Goal: Information Seeking & Learning: Find specific fact

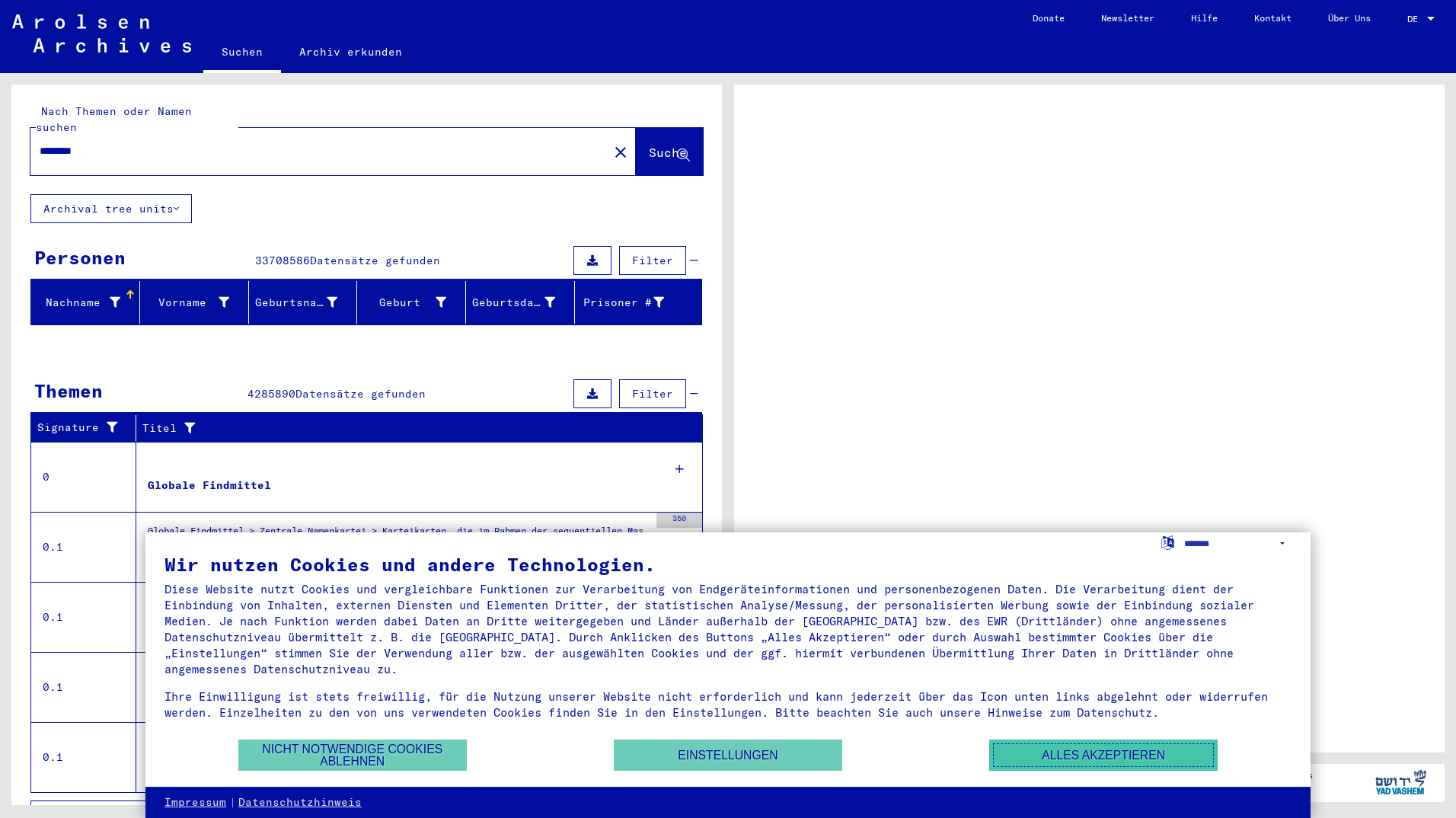
click at [1050, 747] on button "Alles akzeptieren" at bounding box center [1104, 755] width 229 height 31
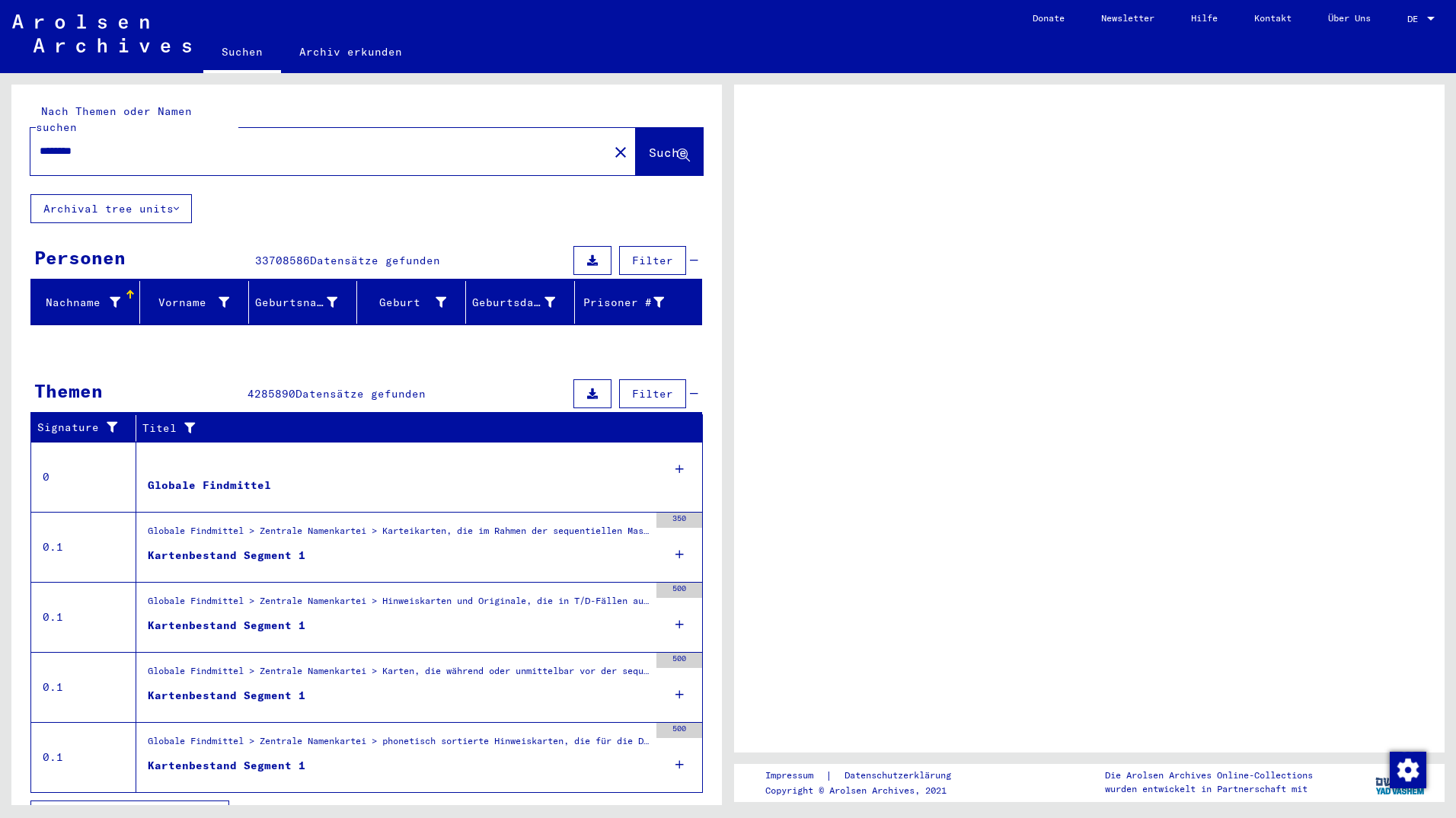
scroll to position [17, 0]
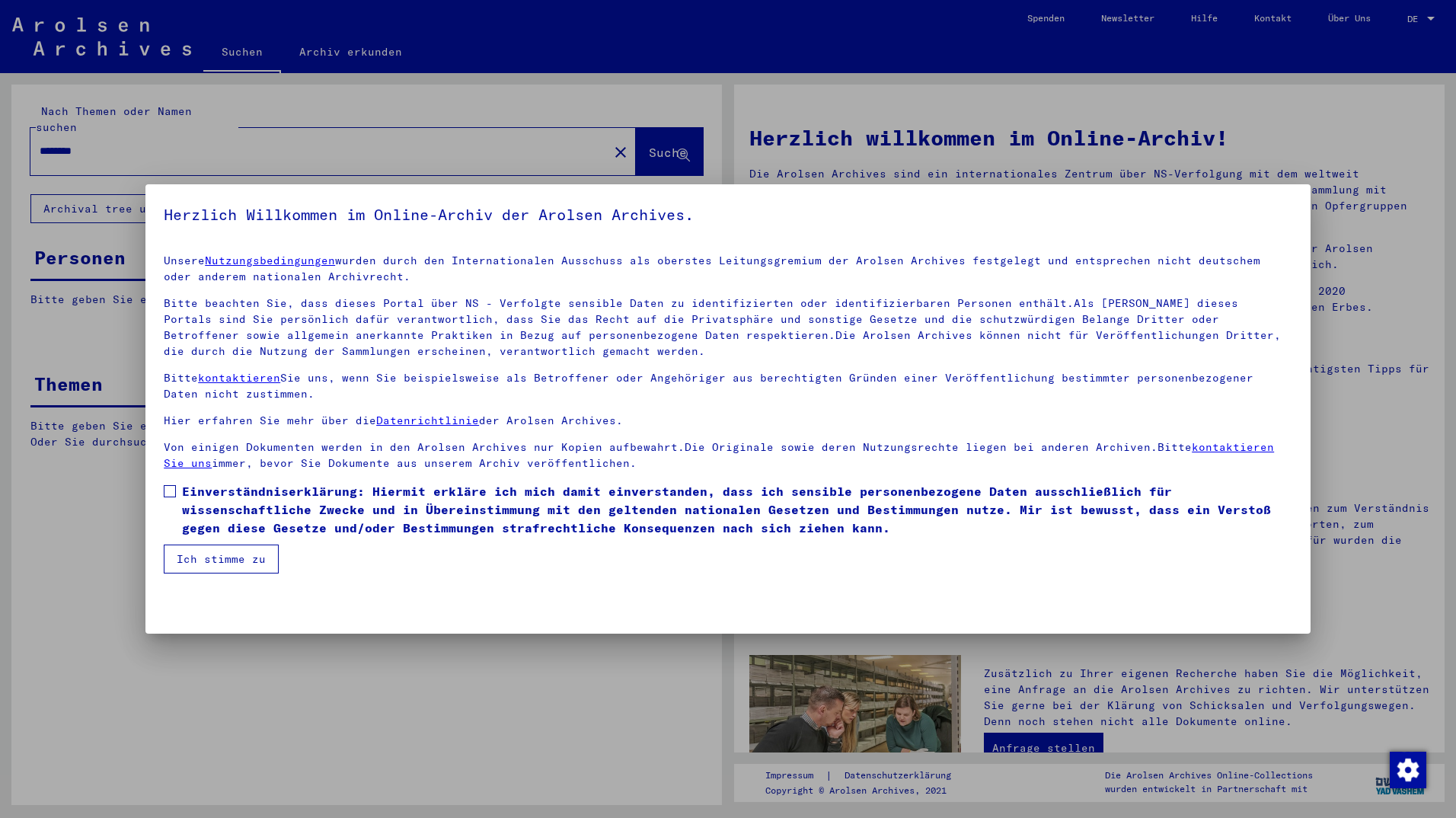
click at [237, 560] on button "Ich stimme zu" at bounding box center [221, 559] width 115 height 29
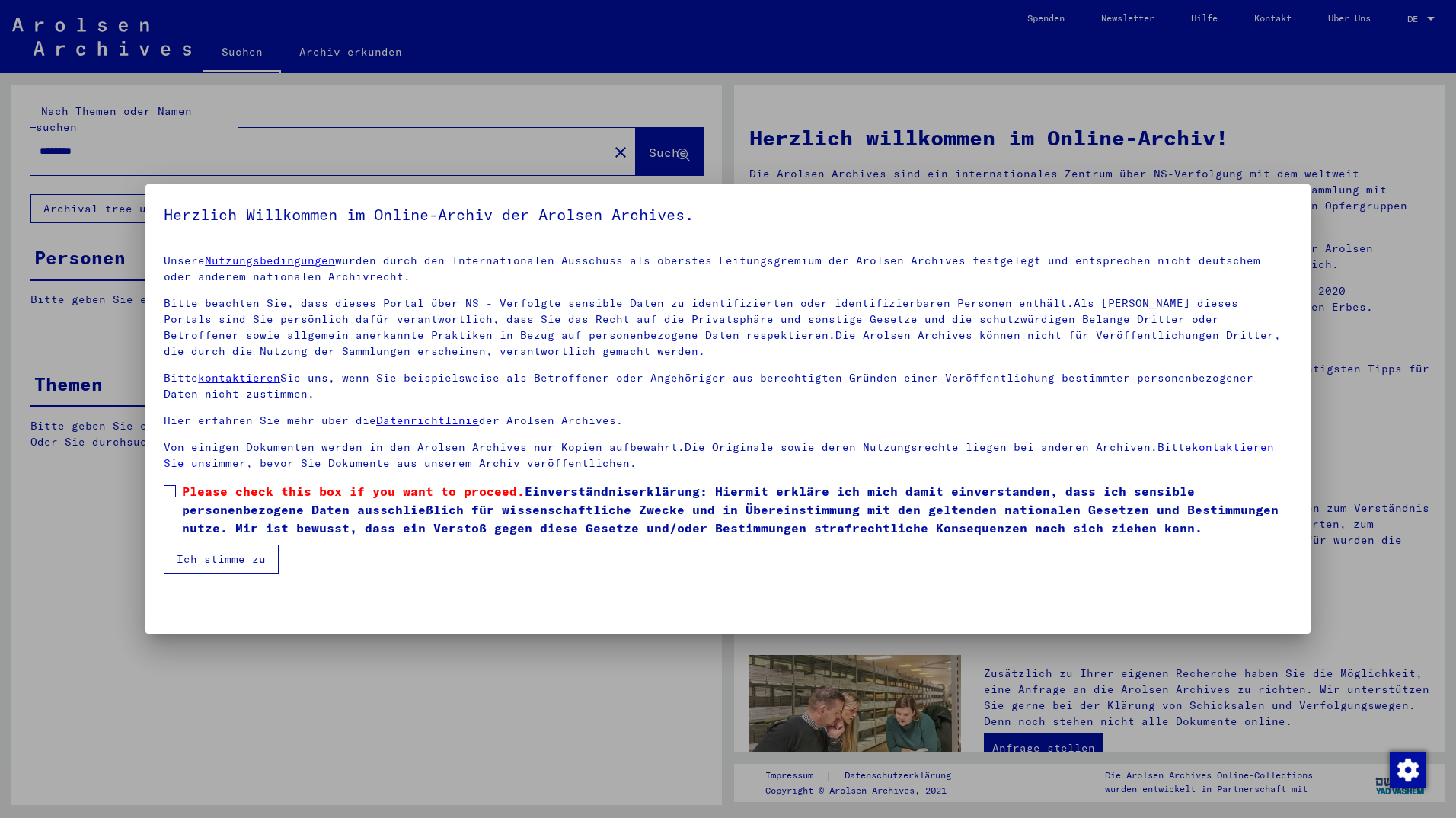
click at [169, 502] on label "Please check this box if you want to proceed. Einverständniserklärung: Hiermit …" at bounding box center [728, 509] width 1129 height 55
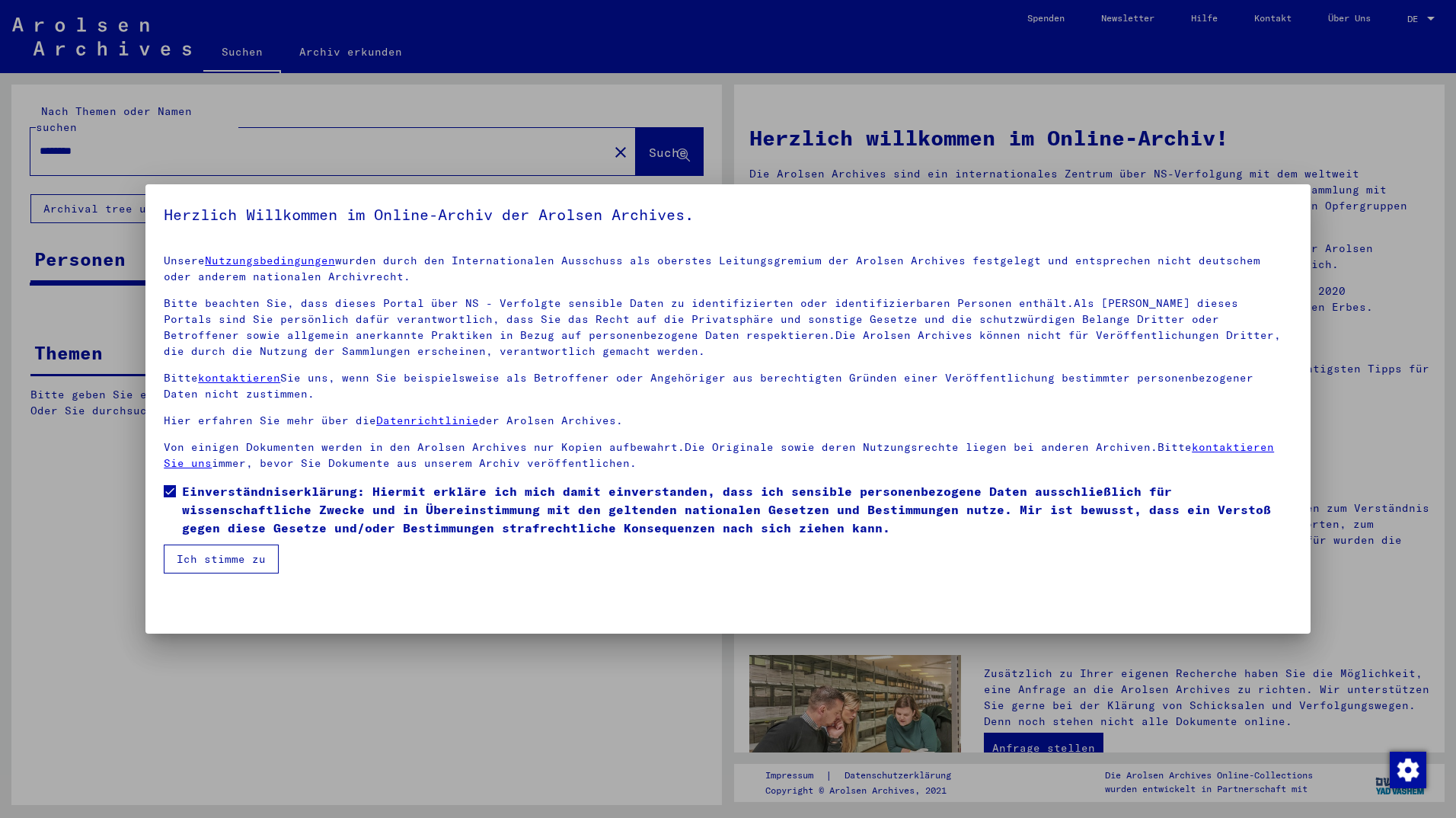
click at [167, 556] on button "Ich stimme zu" at bounding box center [221, 559] width 115 height 29
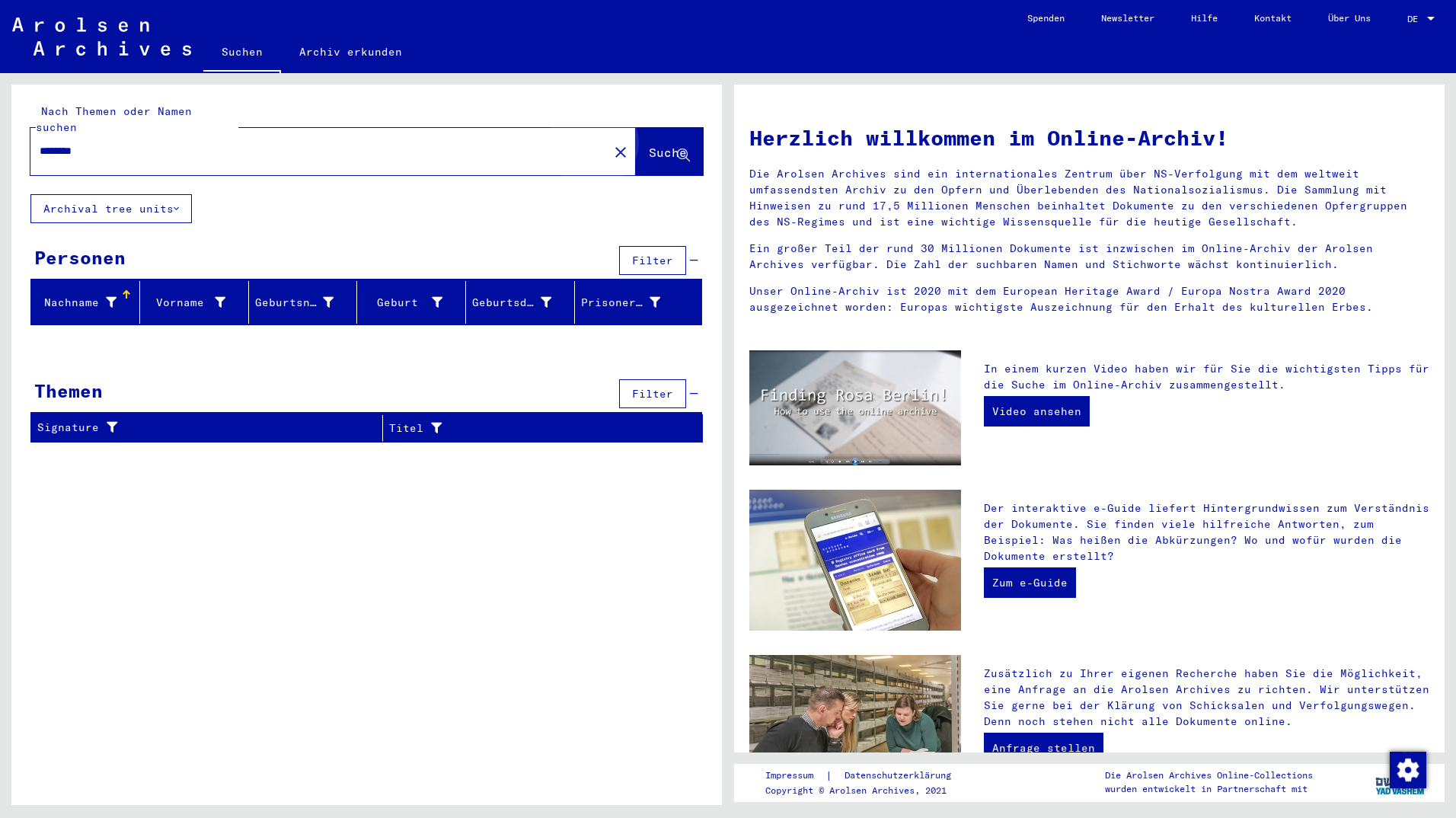
click at [649, 146] on span "Suche" at bounding box center [670, 153] width 41 height 16
click at [661, 145] on span "Suche" at bounding box center [668, 152] width 38 height 15
click at [235, 143] on input "********" at bounding box center [315, 151] width 551 height 16
drag, startPoint x: 167, startPoint y: 104, endPoint x: 0, endPoint y: 134, distance: 169.7
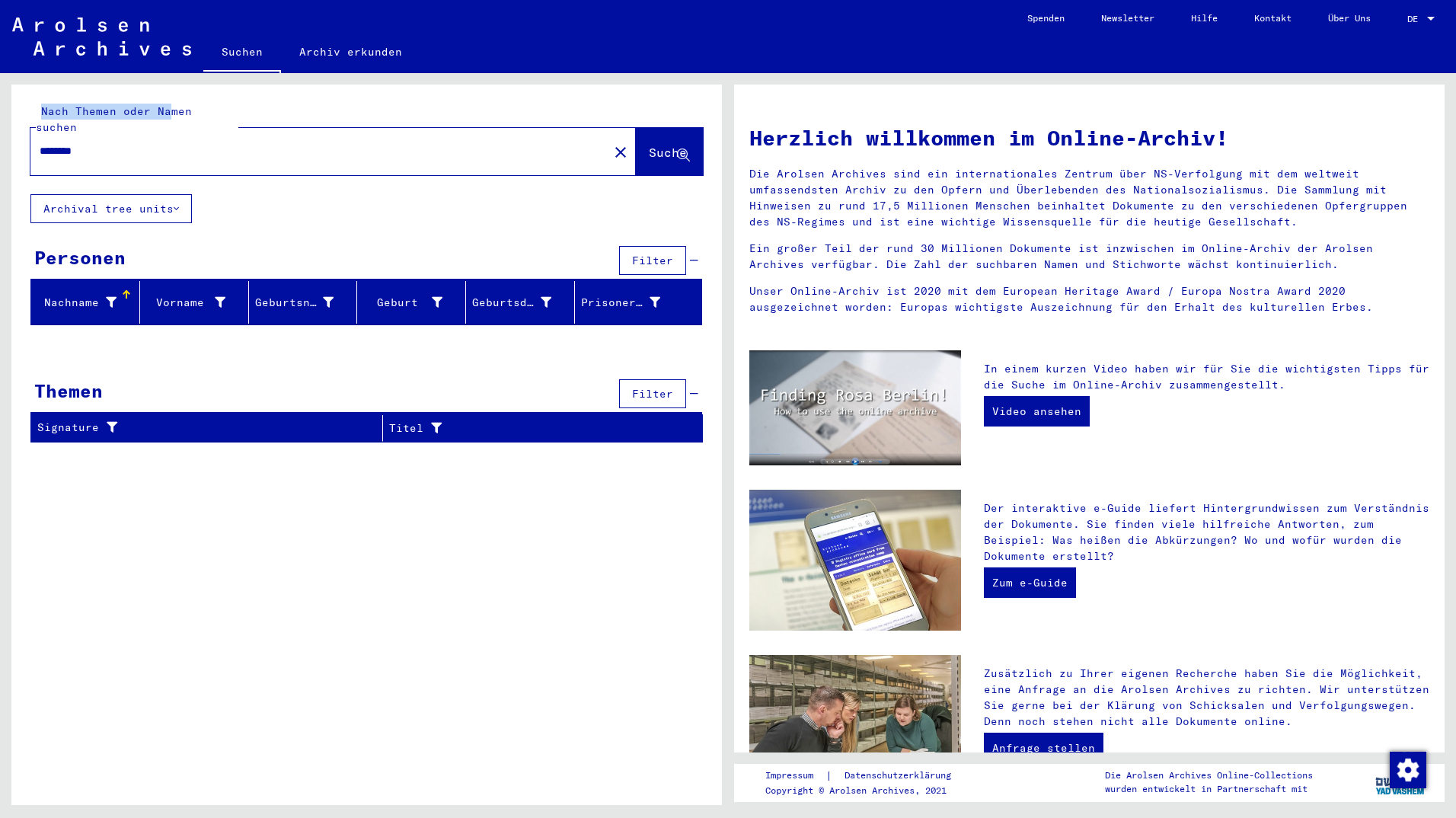
click at [0, 134] on html "Suchen Archiv erkunden Spenden Newsletter Hilfe Kontakt Über Uns Suchen Archiv …" at bounding box center [728, 409] width 1456 height 818
drag, startPoint x: 0, startPoint y: 134, endPoint x: 19, endPoint y: 142, distance: 20.6
click at [19, 142] on div "Nach Themen oder Namen suchen ******** close Suche" at bounding box center [367, 140] width 711 height 110
type input "******"
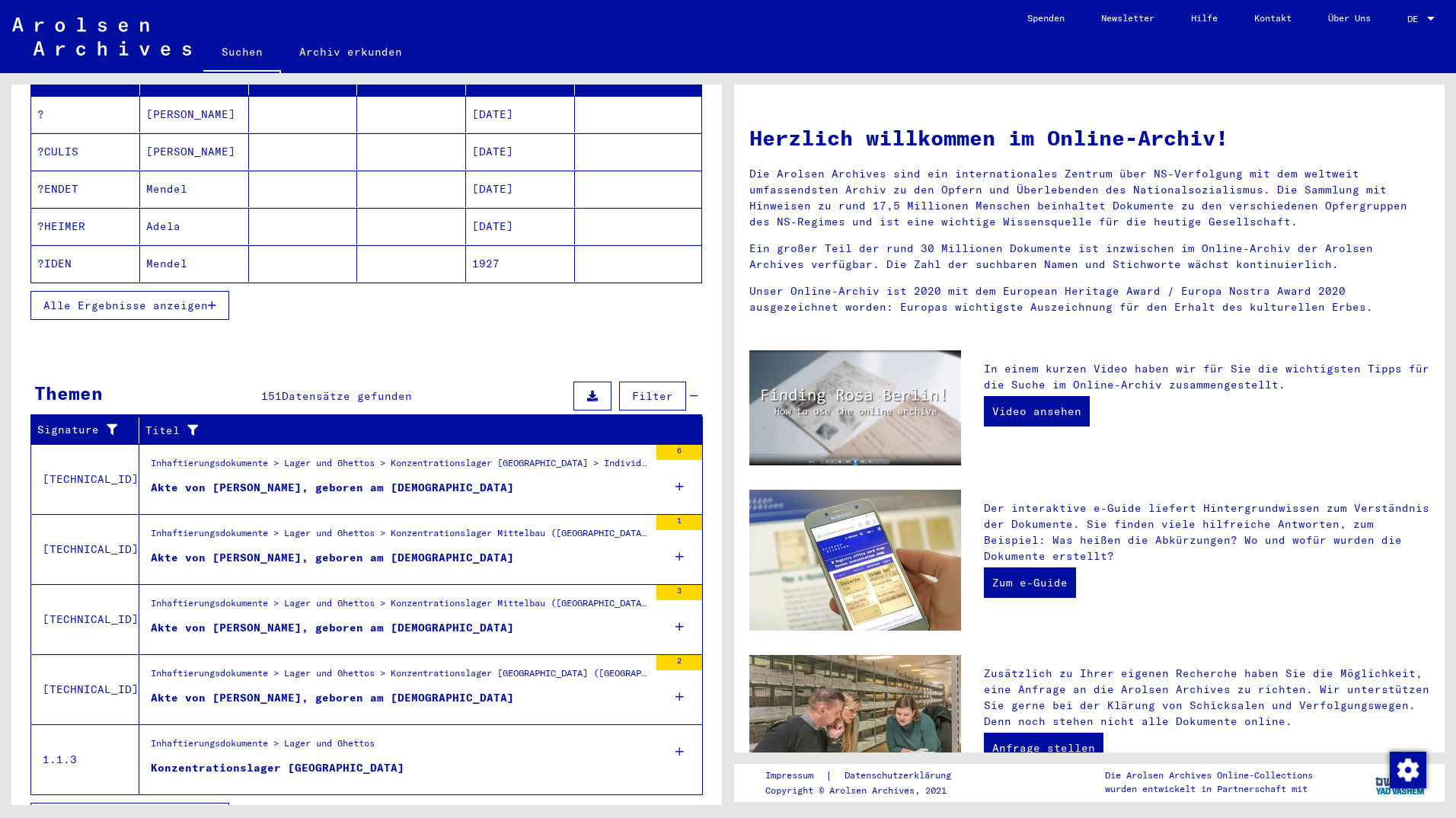
scroll to position [248, 0]
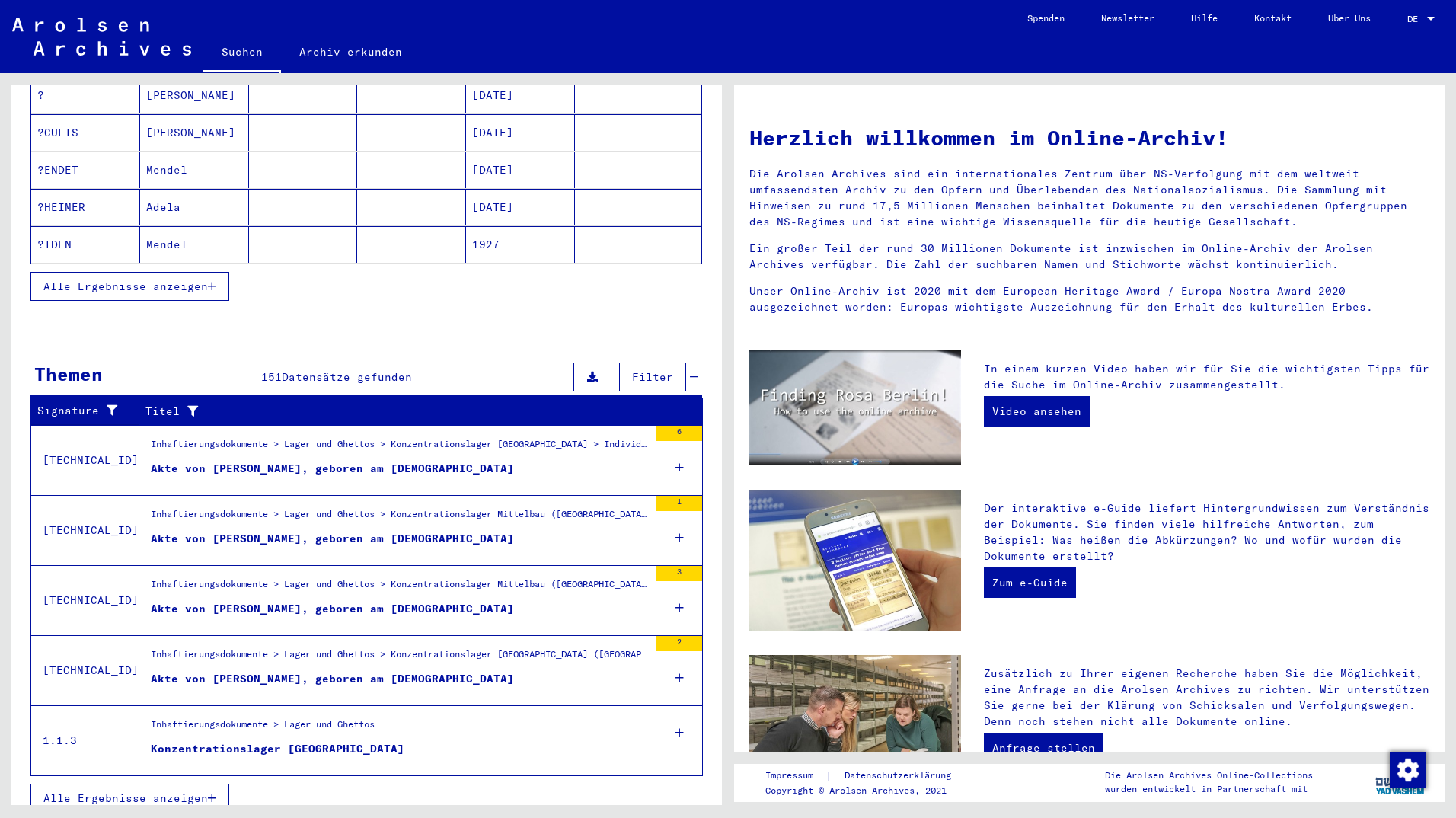
click at [172, 784] on button "Alle Ergebnisse anzeigen" at bounding box center [130, 798] width 199 height 29
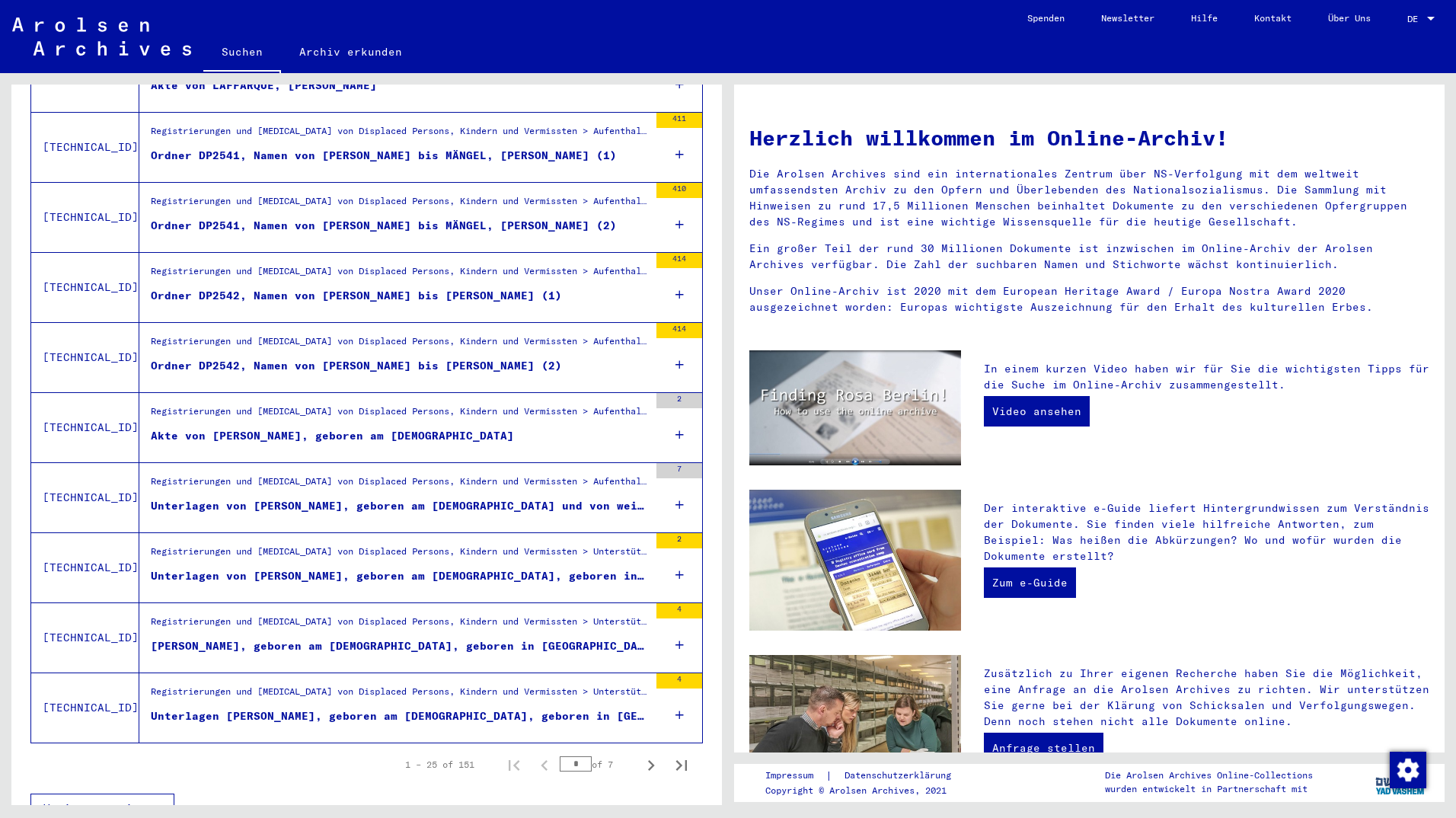
scroll to position [1416, 0]
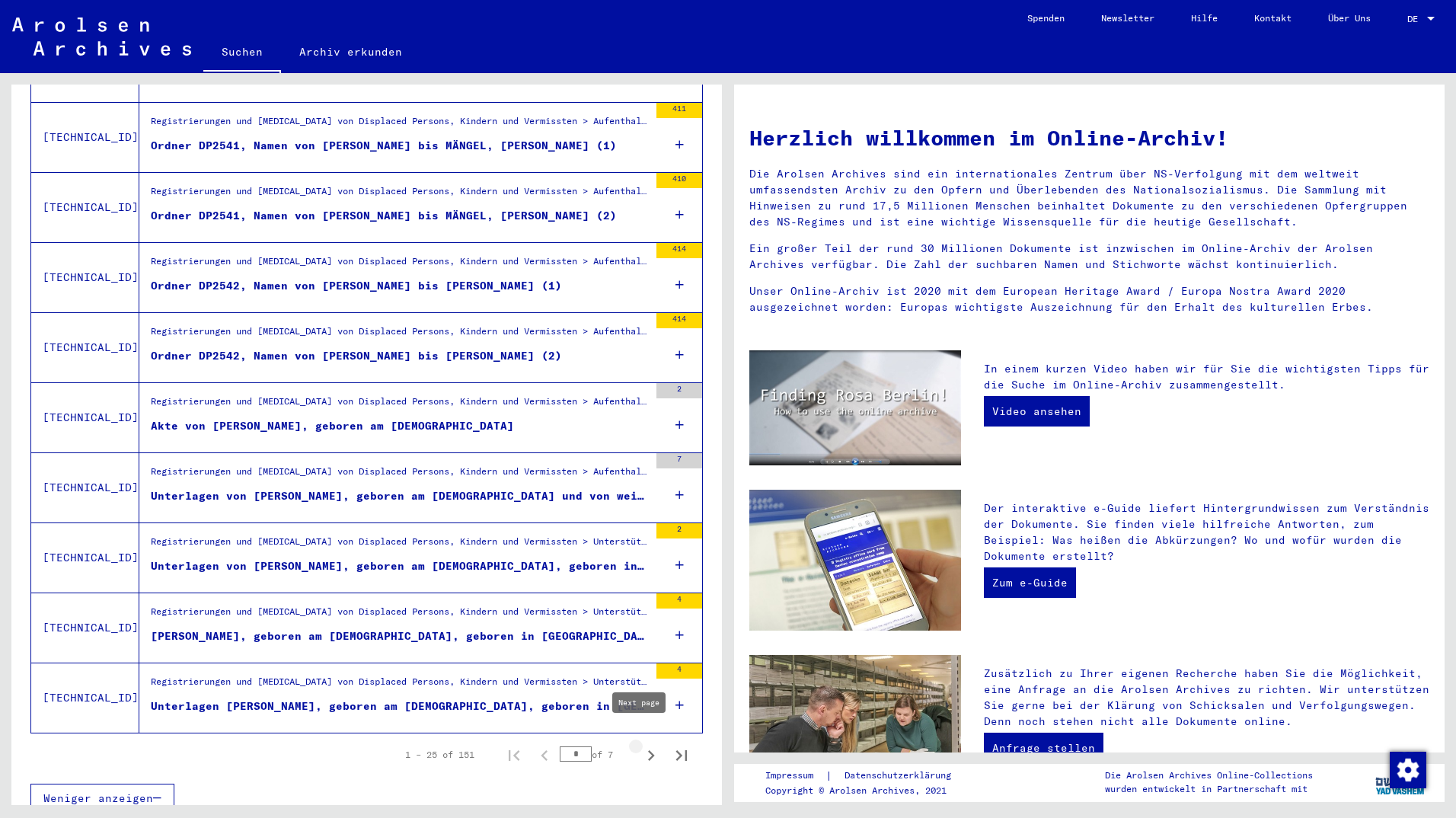
click at [645, 745] on icon "Next page" at bounding box center [651, 755] width 21 height 21
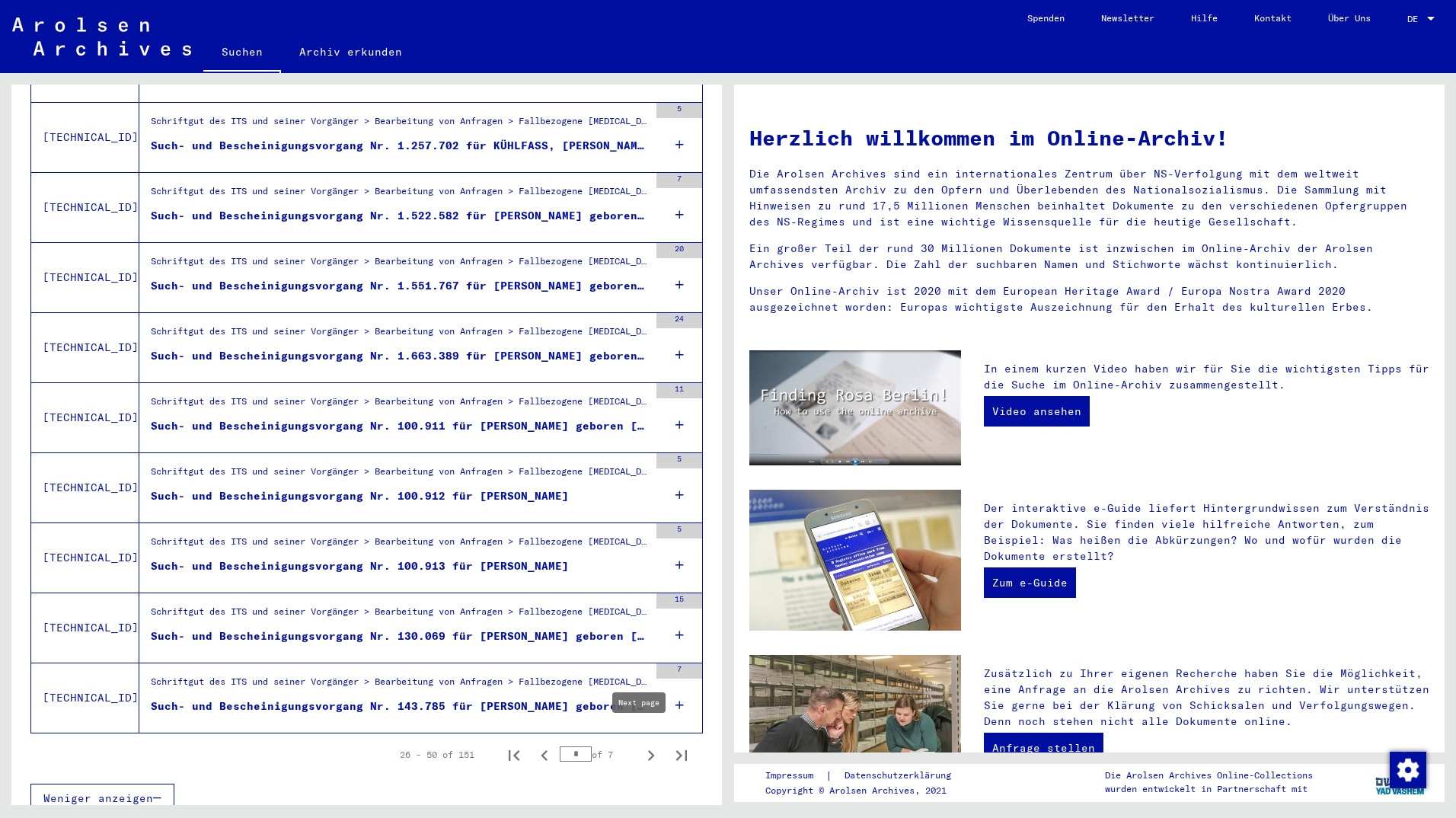
click at [641, 745] on icon "Next page" at bounding box center [651, 755] width 21 height 21
click at [641, 745] on icon "Next page" at bounding box center [651, 755] width 21 height 21
click at [647, 746] on icon "Next page" at bounding box center [651, 755] width 21 height 21
click at [648, 746] on icon "Next page" at bounding box center [651, 755] width 21 height 21
type input "*"
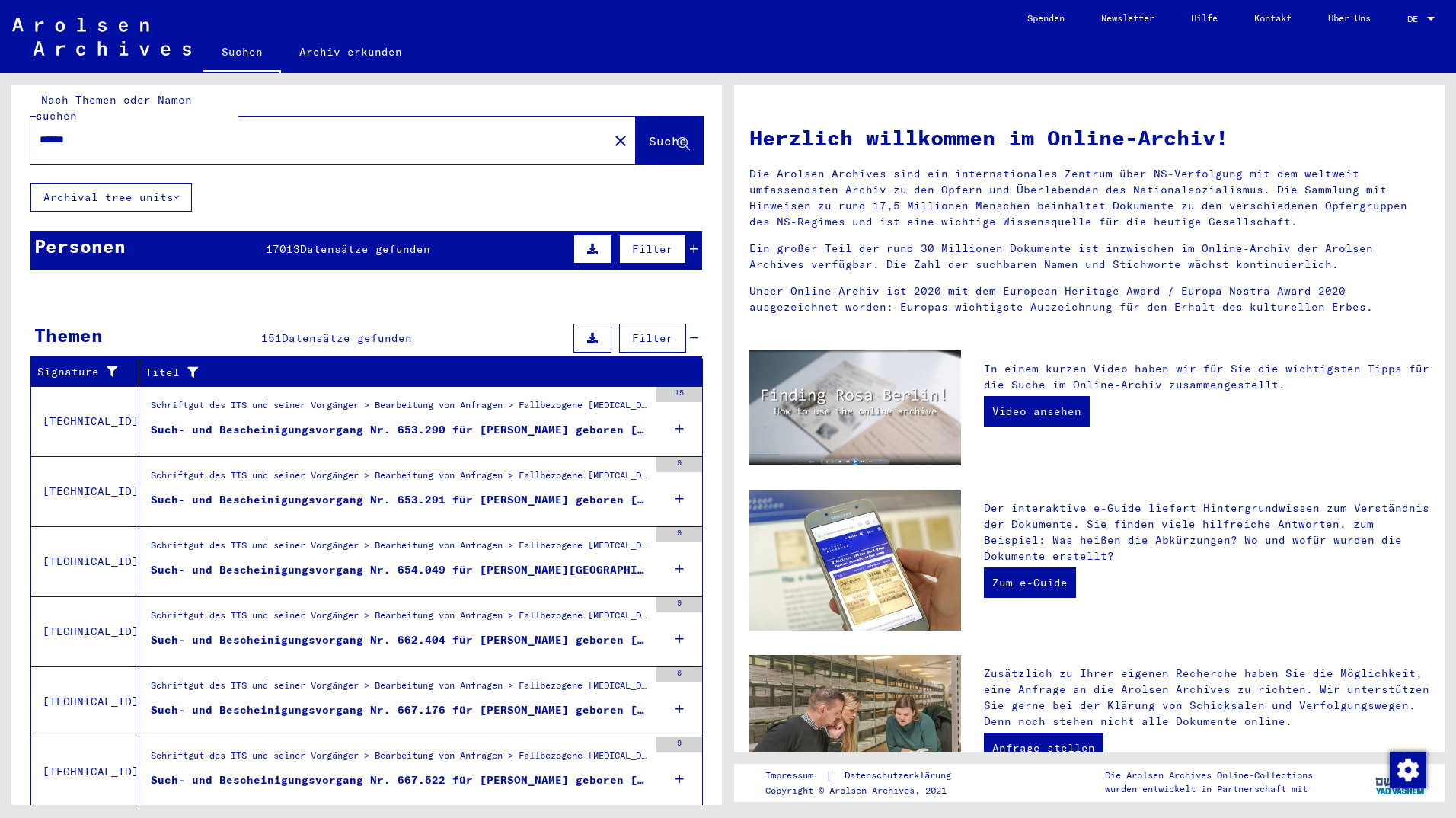
scroll to position [0, 0]
